Goal: Transaction & Acquisition: Book appointment/travel/reservation

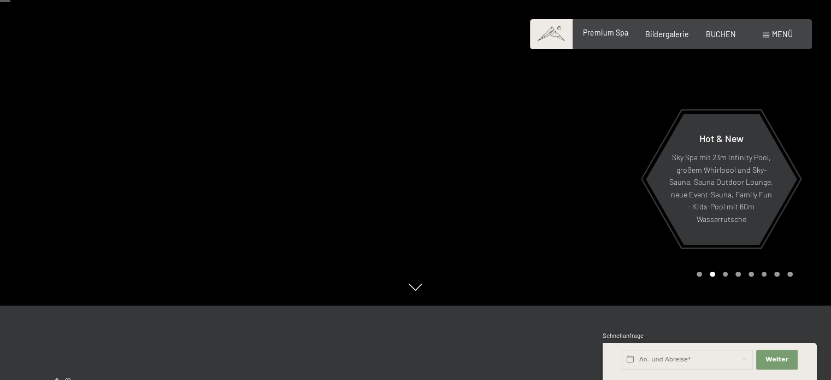
click at [601, 39] on div "Premium Spa Bildergalerie BUCHEN" at bounding box center [651, 34] width 204 height 11
click at [595, 33] on span "Premium Spa" at bounding box center [605, 32] width 45 height 9
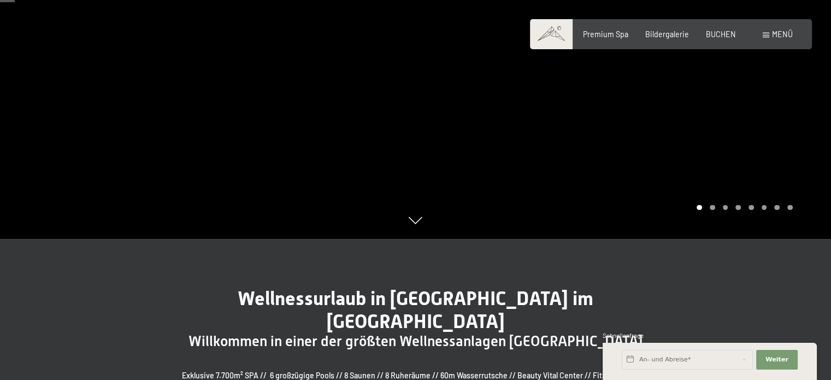
scroll to position [56, 0]
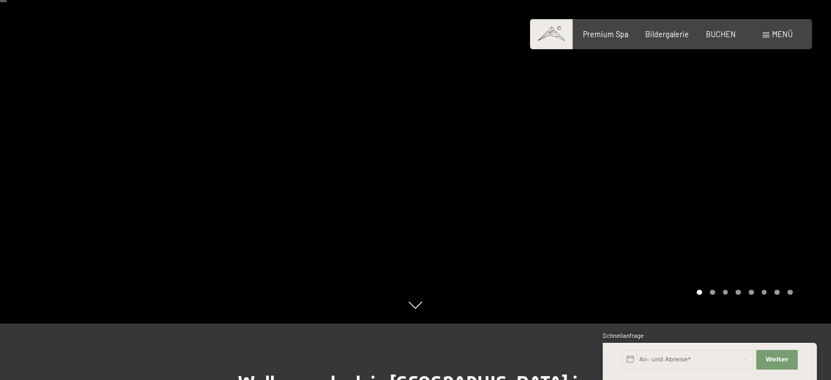
click at [748, 209] on div at bounding box center [624, 134] width 416 height 380
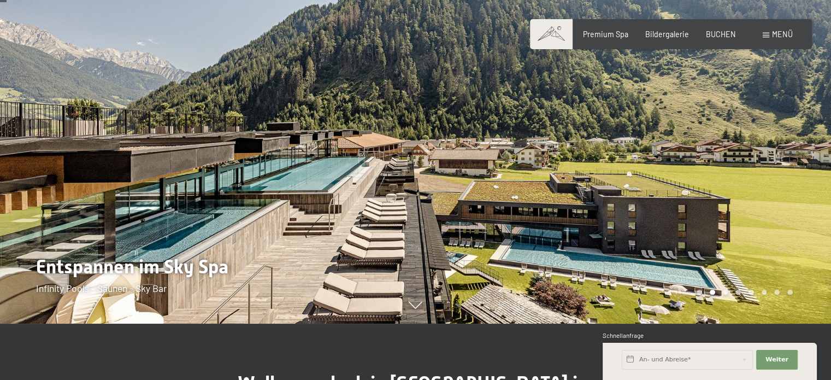
click at [148, 165] on div at bounding box center [208, 134] width 416 height 380
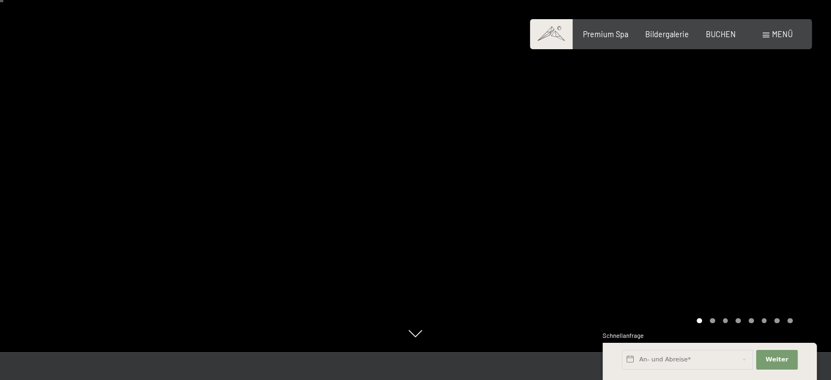
scroll to position [28, 0]
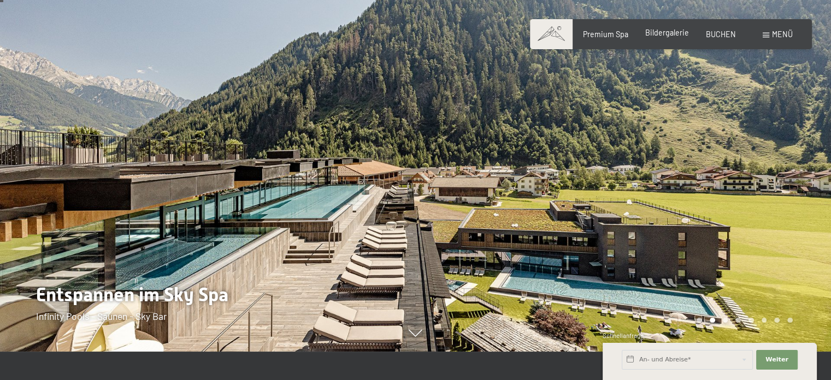
click at [662, 35] on span "Bildergalerie" at bounding box center [667, 32] width 44 height 9
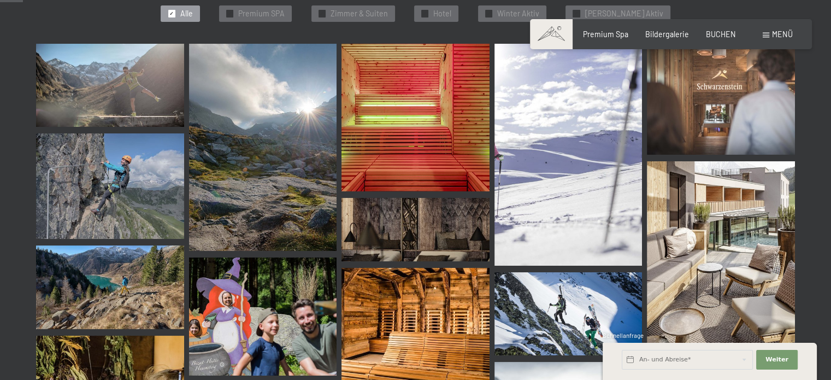
scroll to position [329, 0]
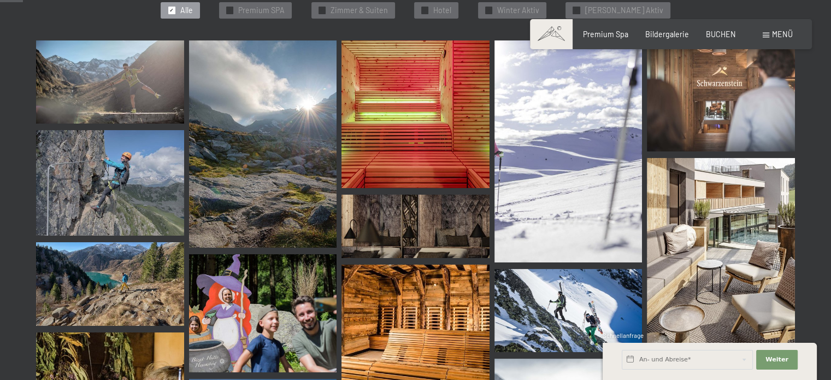
click at [149, 99] on img at bounding box center [110, 81] width 148 height 83
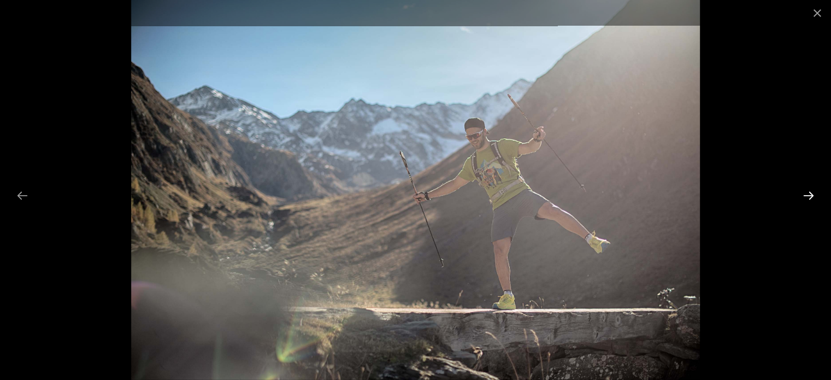
click at [813, 196] on button "Next slide" at bounding box center [808, 195] width 23 height 21
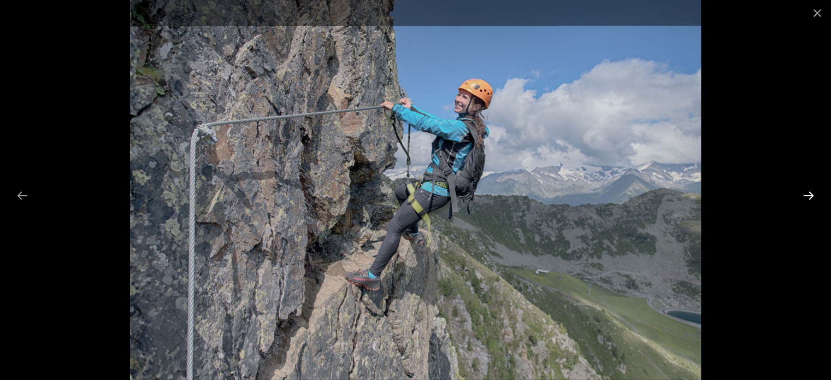
click at [813, 196] on button "Next slide" at bounding box center [808, 195] width 23 height 21
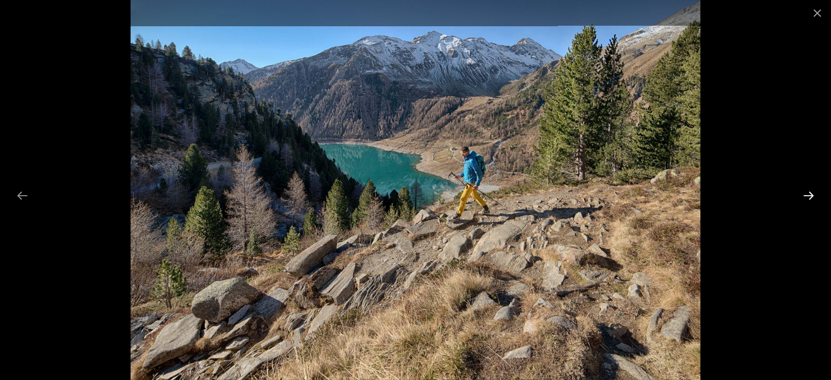
click at [813, 196] on button "Next slide" at bounding box center [808, 195] width 23 height 21
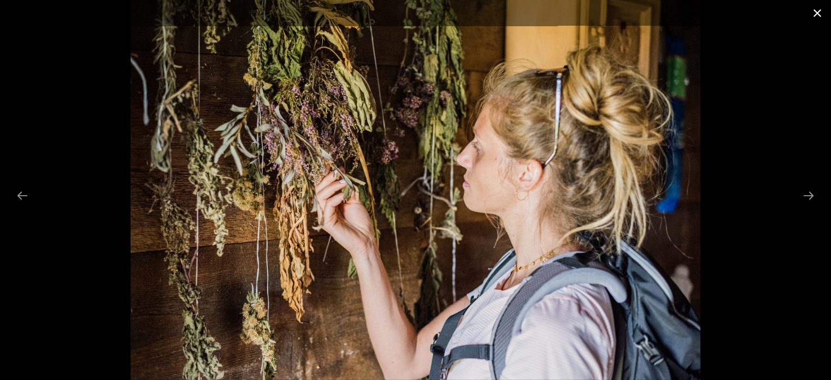
click at [817, 13] on button "Close gallery" at bounding box center [817, 13] width 27 height 26
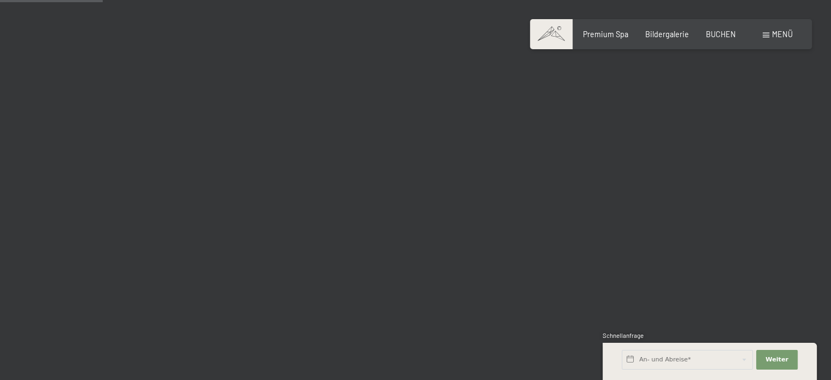
scroll to position [1587, 0]
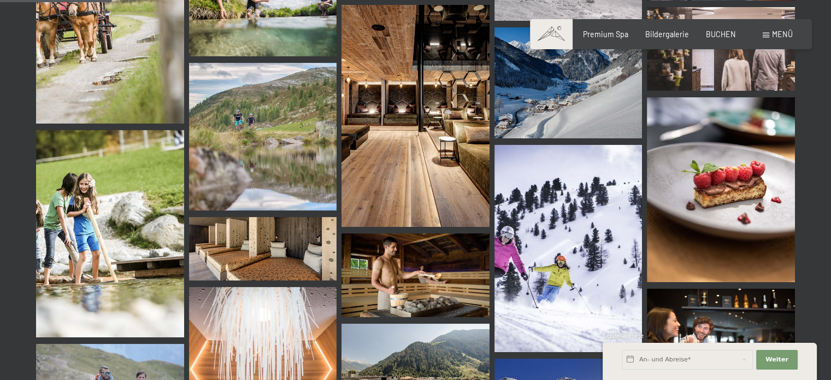
click at [416, 122] on img at bounding box center [416, 116] width 148 height 222
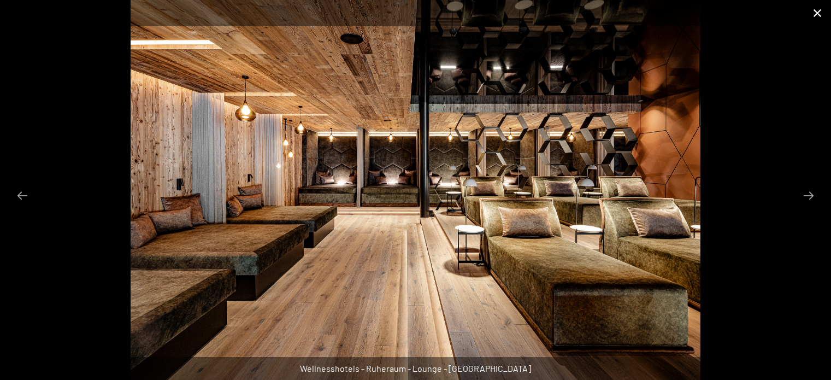
click at [820, 10] on button "Close gallery" at bounding box center [817, 13] width 27 height 26
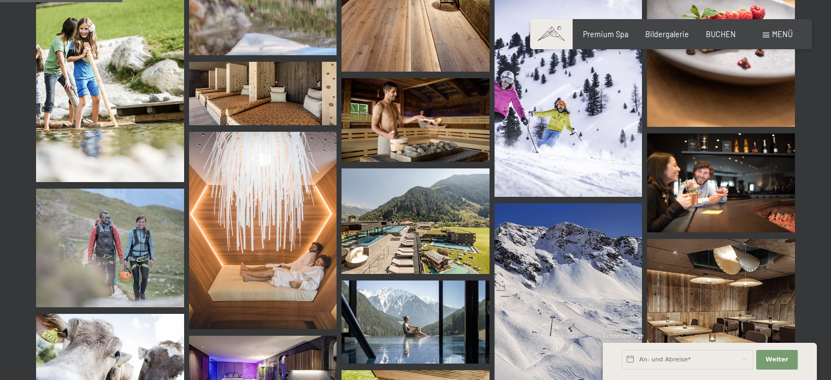
scroll to position [1742, 0]
click at [407, 221] on img at bounding box center [416, 220] width 148 height 105
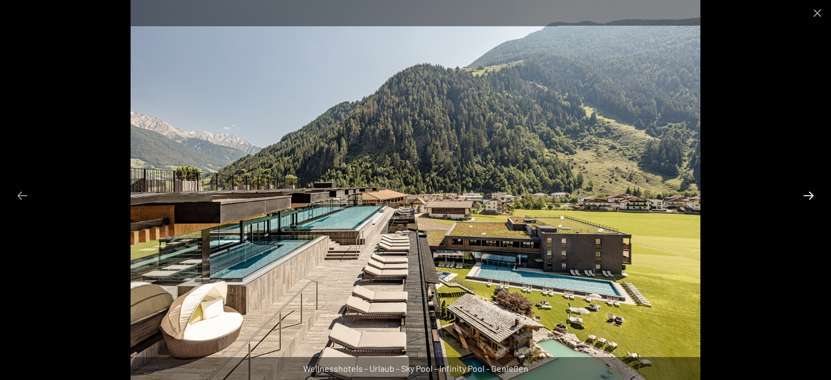
click at [810, 190] on button "Next slide" at bounding box center [808, 195] width 23 height 21
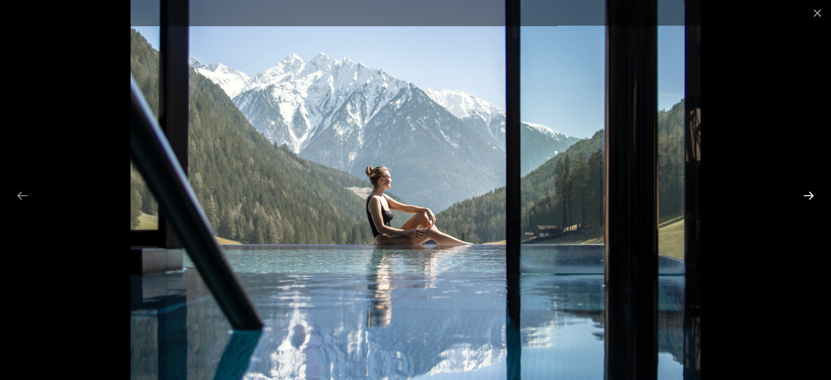
click at [810, 190] on button "Next slide" at bounding box center [808, 195] width 23 height 21
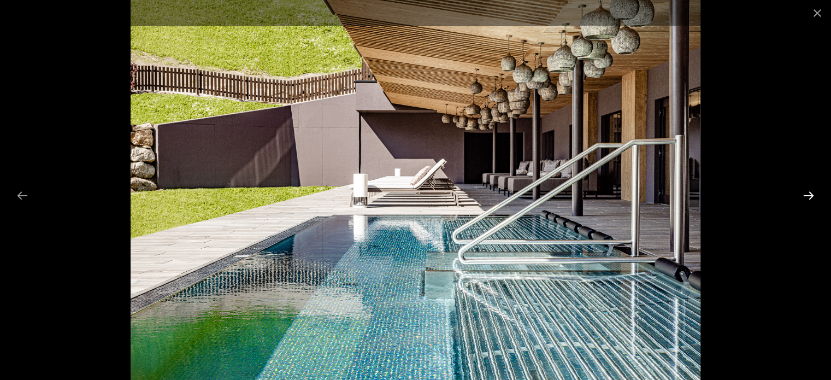
click at [810, 190] on button "Next slide" at bounding box center [808, 195] width 23 height 21
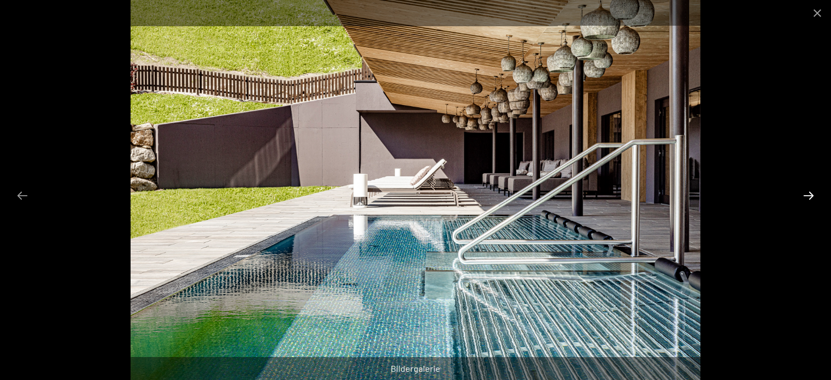
click at [810, 190] on button "Next slide" at bounding box center [808, 195] width 23 height 21
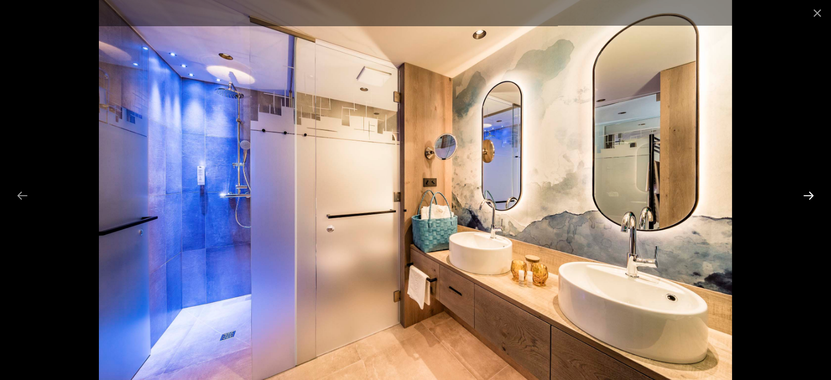
click at [810, 190] on button "Next slide" at bounding box center [808, 195] width 23 height 21
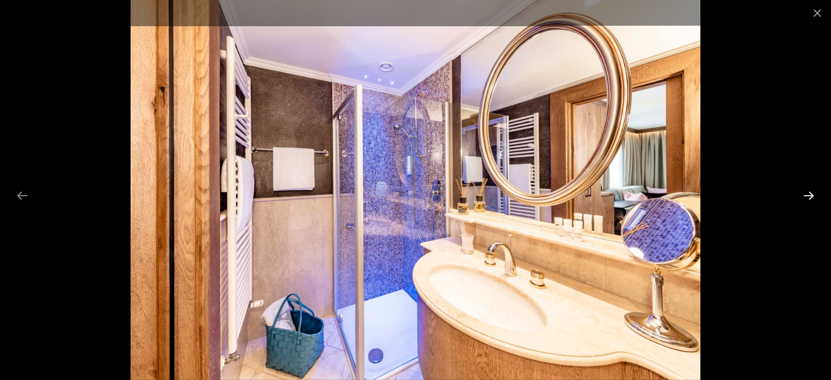
click at [810, 190] on button "Next slide" at bounding box center [808, 195] width 23 height 21
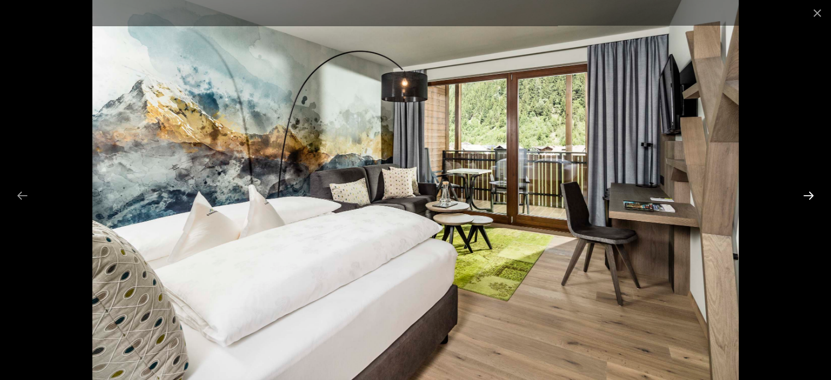
click at [810, 190] on button "Next slide" at bounding box center [808, 195] width 23 height 21
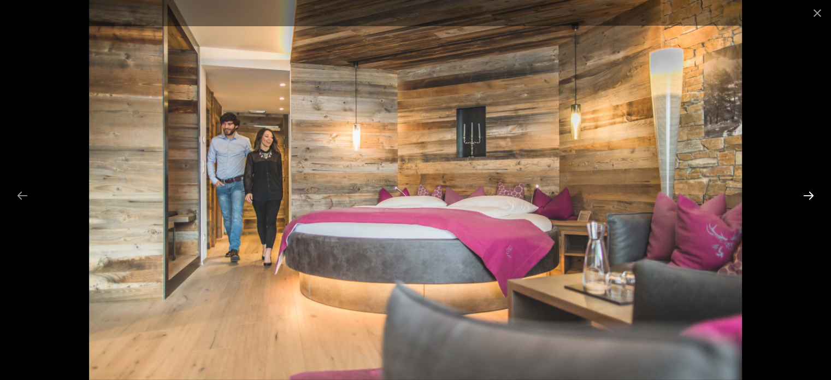
click at [807, 196] on button "Next slide" at bounding box center [808, 195] width 23 height 21
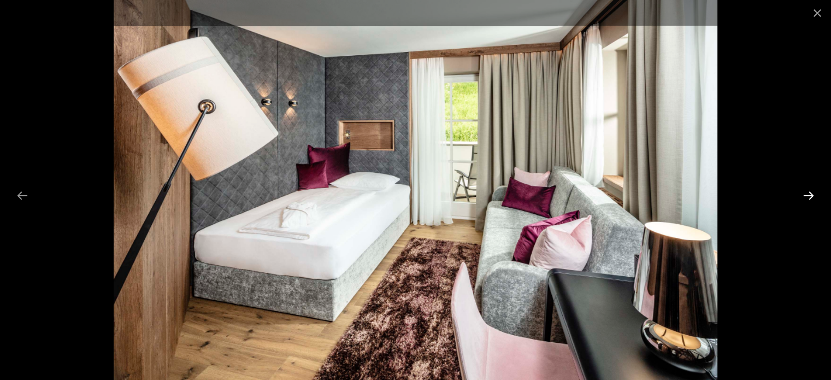
click at [807, 196] on button "Next slide" at bounding box center [808, 195] width 23 height 21
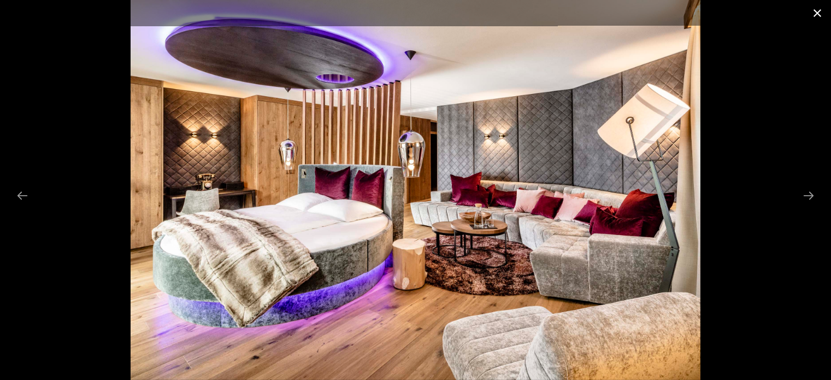
click at [821, 13] on button "Close gallery" at bounding box center [817, 13] width 27 height 26
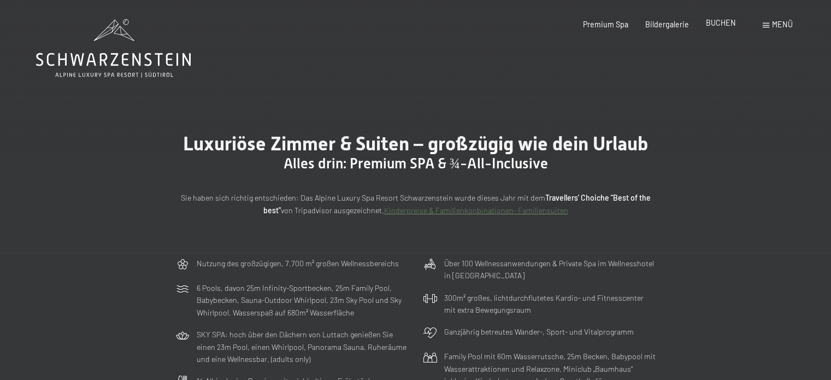
click at [715, 25] on span "BUCHEN" at bounding box center [721, 22] width 30 height 9
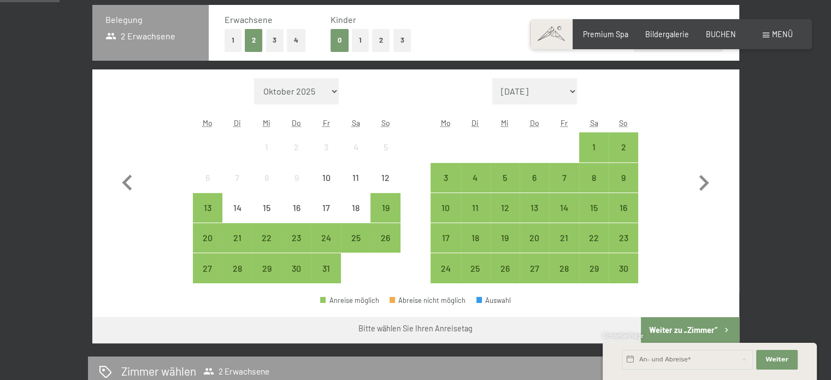
scroll to position [264, 0]
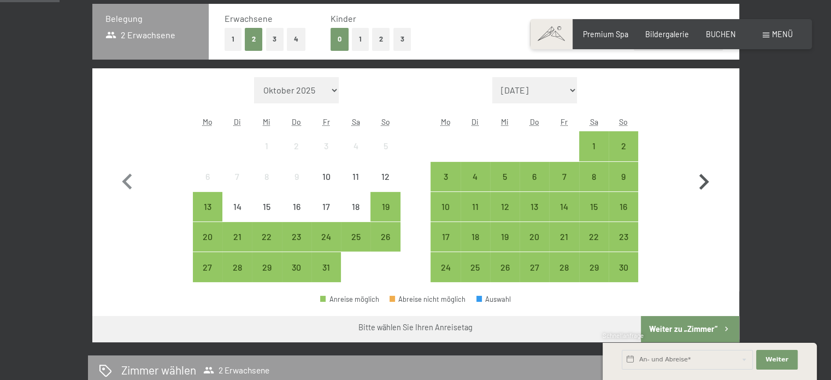
click at [701, 185] on icon "button" at bounding box center [704, 182] width 10 height 16
select select "[DATE]"
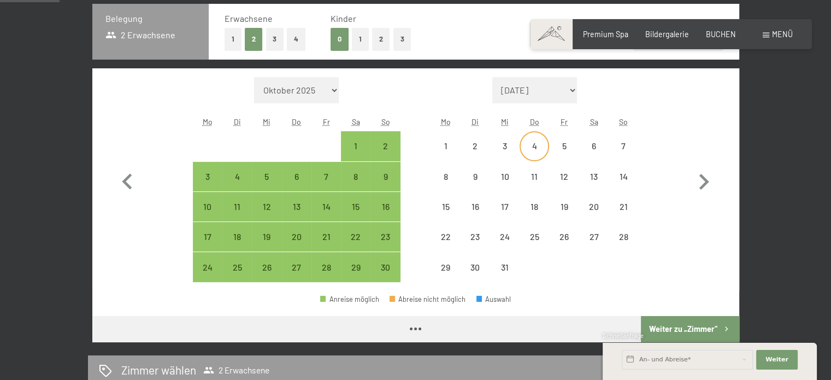
select select "[DATE]"
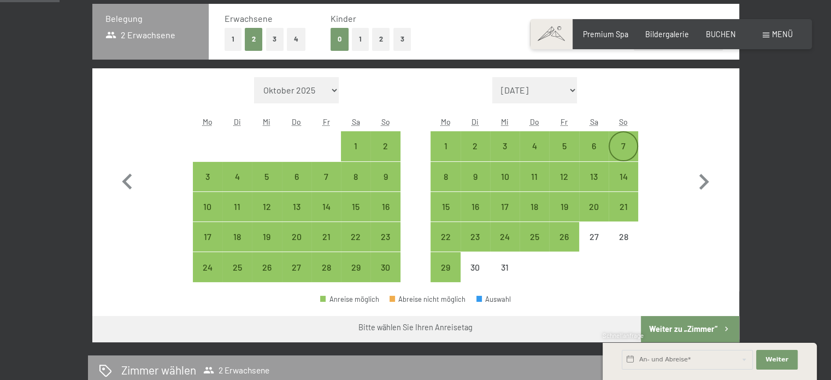
click at [616, 153] on div "7" at bounding box center [623, 155] width 27 height 27
select select "[DATE]"
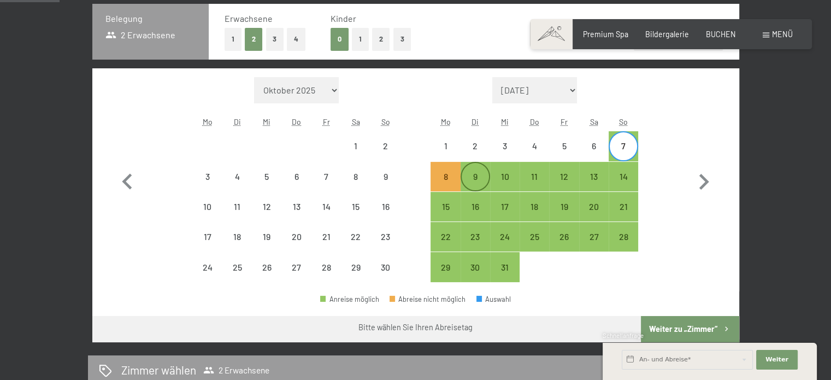
click at [468, 179] on div "9" at bounding box center [475, 185] width 27 height 27
select select "[DATE]"
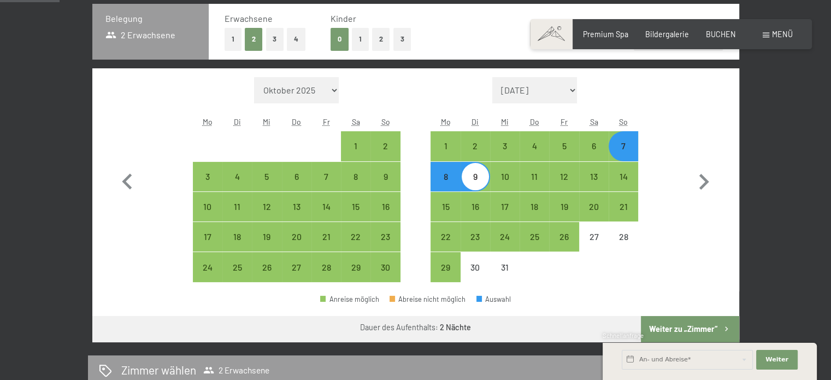
click at [693, 330] on button "Weiter zu „Zimmer“" at bounding box center [690, 329] width 98 height 26
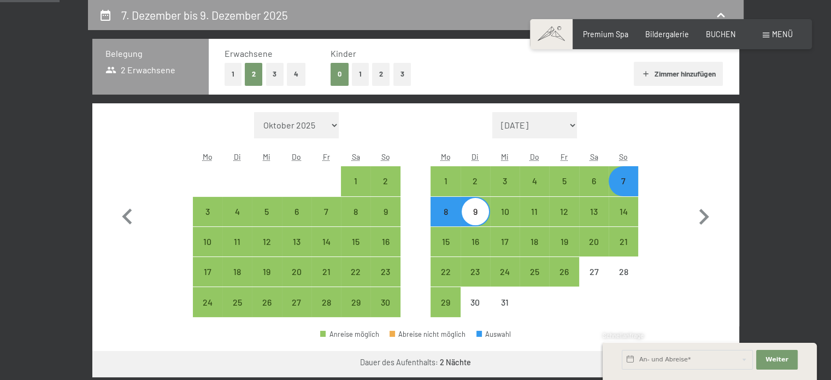
select select "[DATE]"
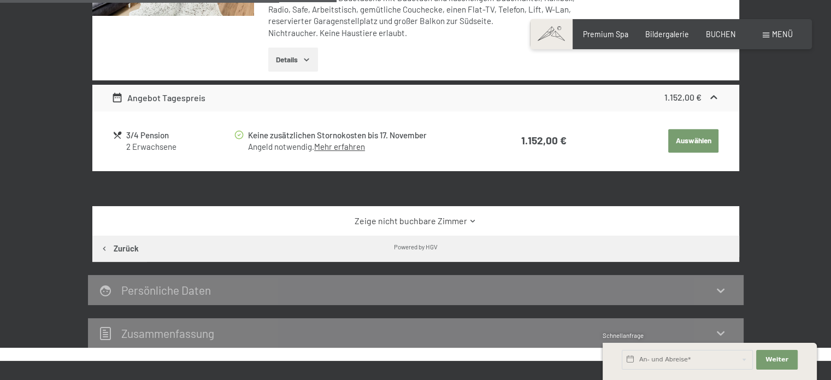
scroll to position [458, 0]
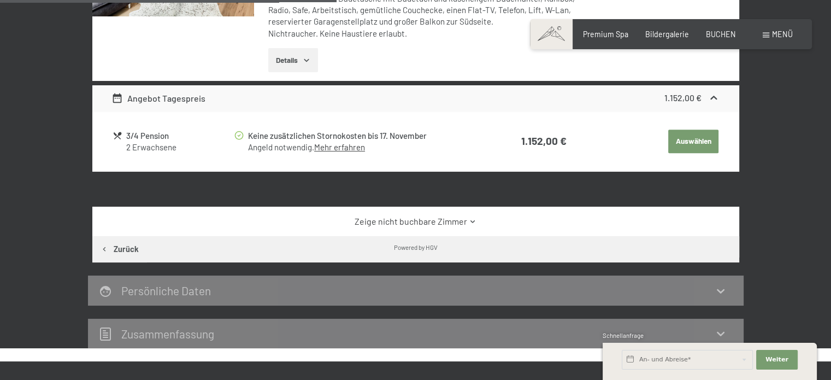
click at [472, 222] on icon at bounding box center [473, 221] width 8 height 8
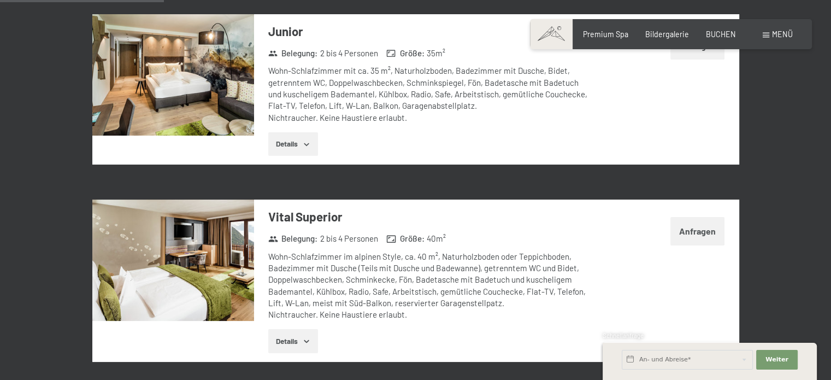
scroll to position [696, 0]
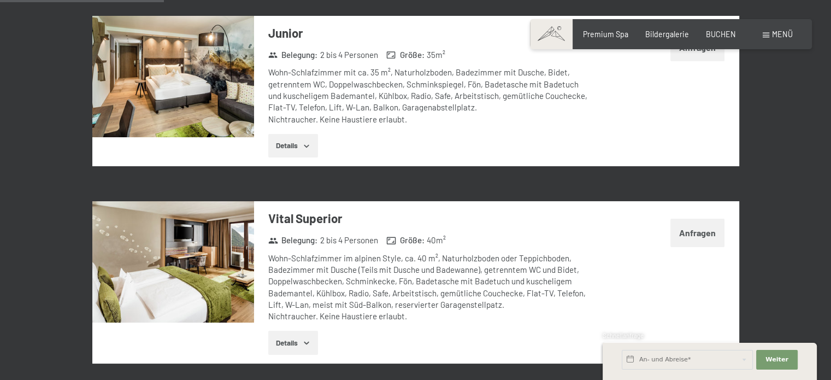
click at [490, 139] on div "Details" at bounding box center [430, 146] width 325 height 24
click at [544, 228] on div "Vital Superior Belegung : 2 bis 4 Personen Größe : 40 m² Wohn-Schlafzimmer im a…" at bounding box center [424, 282] width 340 height 162
click at [572, 255] on div "Wohn-Schlafzimmer im alpinen Style, ca. 40 m², Naturholzboden oder Teppichboden…" at bounding box center [430, 287] width 325 height 70
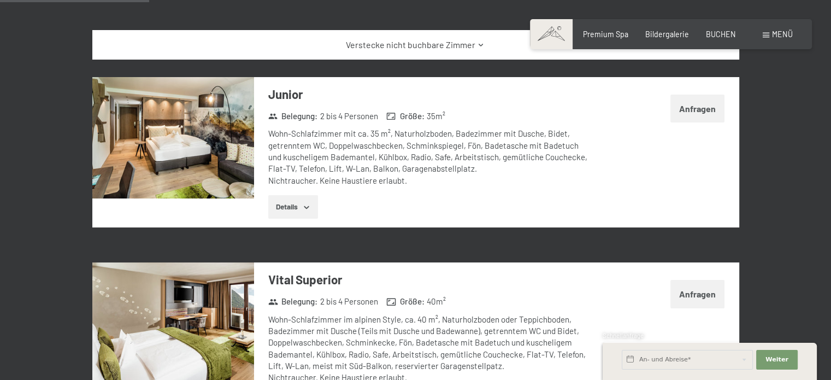
scroll to position [634, 0]
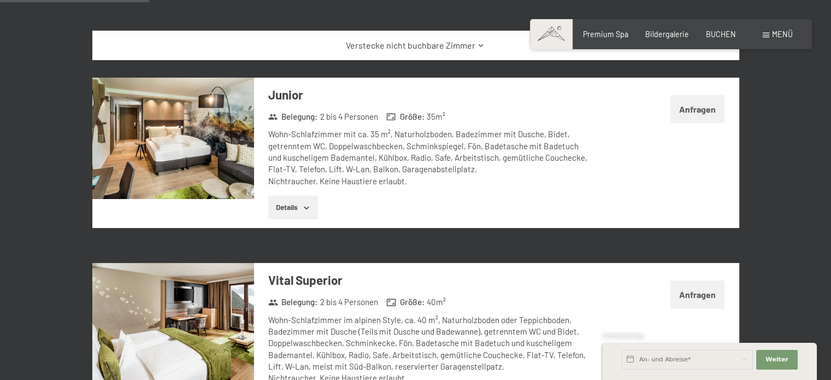
click at [391, 154] on div "Wohn-Schlafzimmer mit ca. 35 m², Naturholzboden, Badezimmer mit Dusche, Bidet, …" at bounding box center [430, 157] width 325 height 58
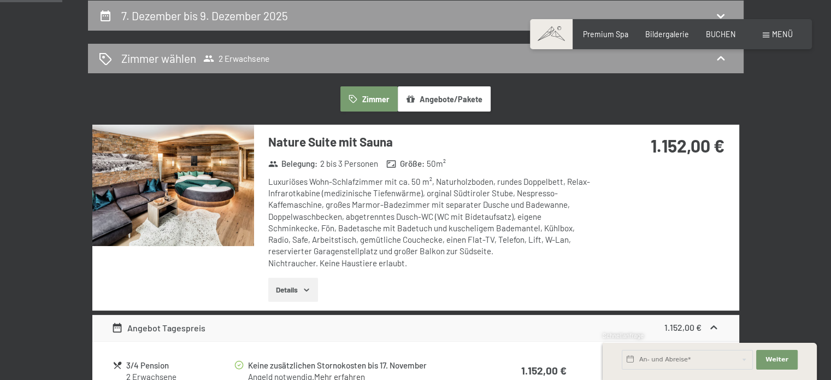
scroll to position [269, 0]
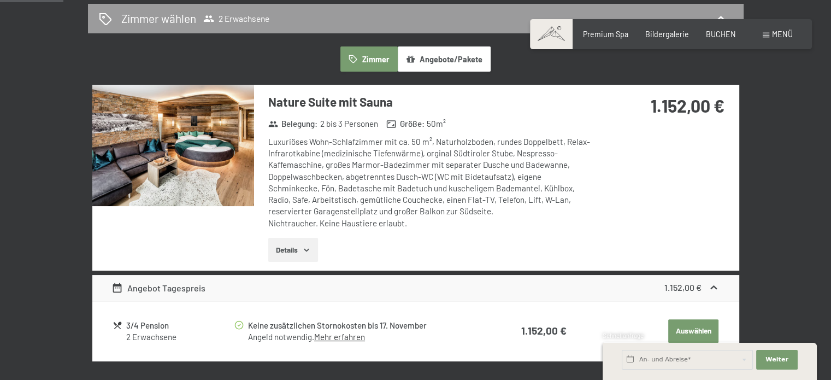
click at [675, 108] on strong "1.152,00 €" at bounding box center [688, 105] width 74 height 21
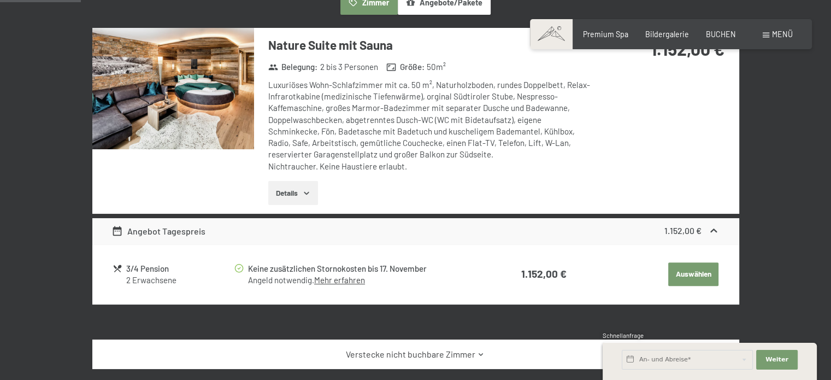
scroll to position [349, 0]
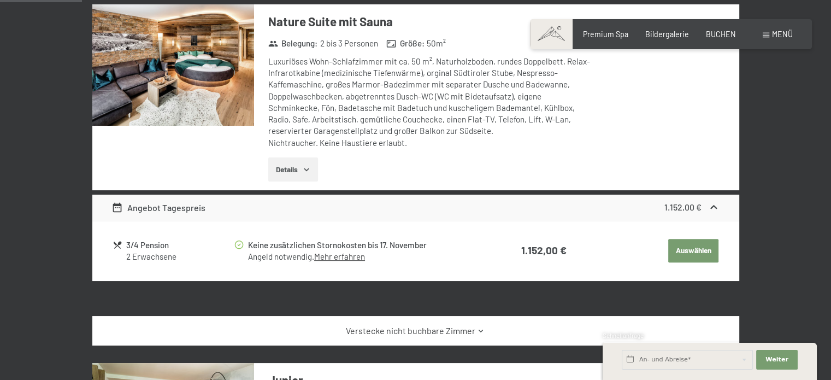
click at [175, 205] on div "Angebot Tagespreis" at bounding box center [158, 207] width 94 height 13
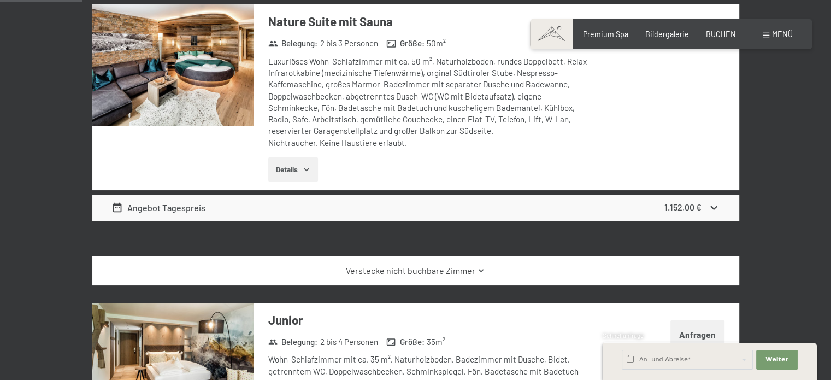
click at [175, 205] on div "Angebot Tagespreis" at bounding box center [158, 207] width 94 height 13
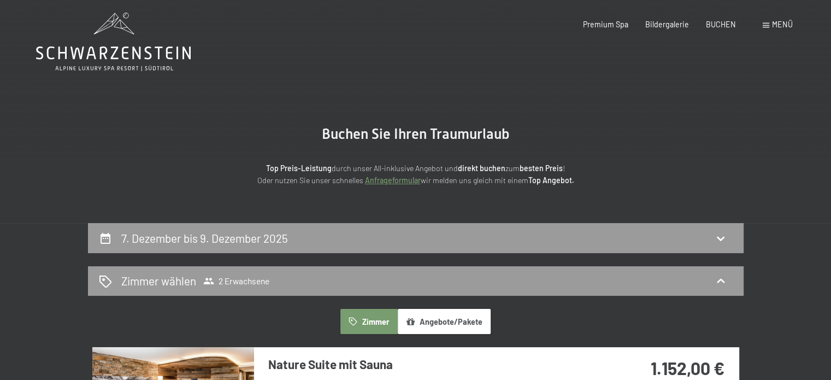
scroll to position [0, 0]
